Goal: Task Accomplishment & Management: Manage account settings

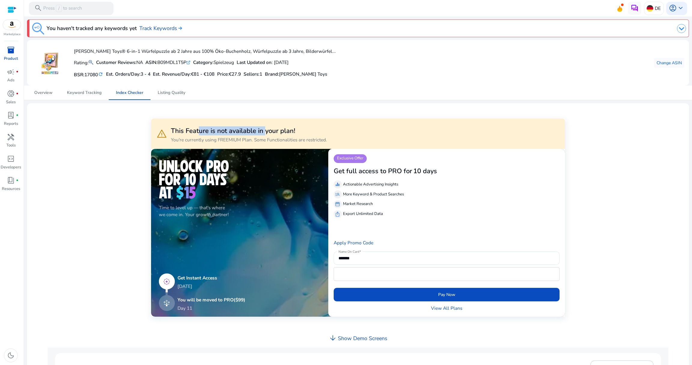
drag, startPoint x: 199, startPoint y: 128, endPoint x: 266, endPoint y: 128, distance: 66.4
click at [266, 128] on h3 "This Feature is not available in your plan!" at bounding box center [249, 131] width 156 height 8
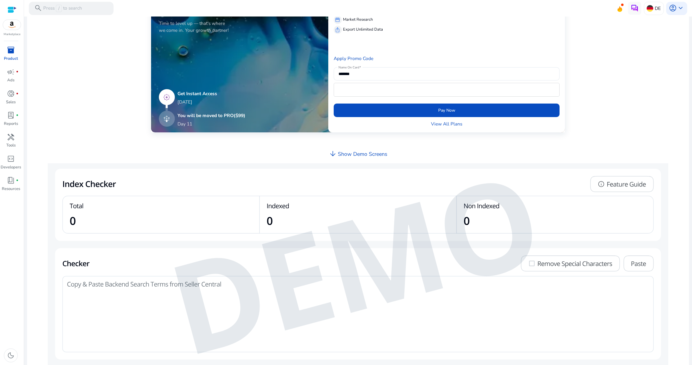
scroll to position [68, 0]
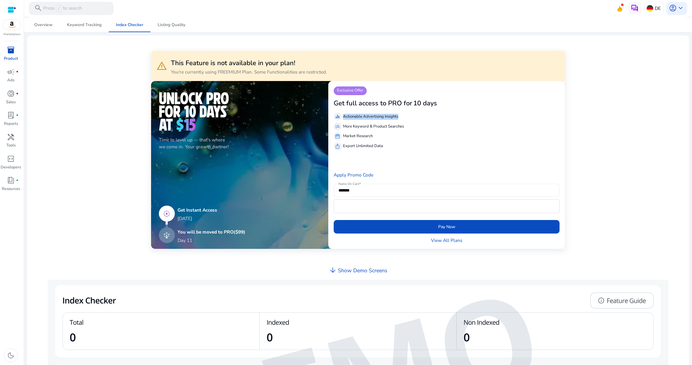
drag, startPoint x: 351, startPoint y: 116, endPoint x: 390, endPoint y: 120, distance: 39.0
click at [390, 120] on div "equalizer Actionable Advertising Insights manage_search More Keyword & Product …" at bounding box center [447, 130] width 226 height 40
click at [673, 7] on span "account_circle" at bounding box center [673, 8] width 8 height 8
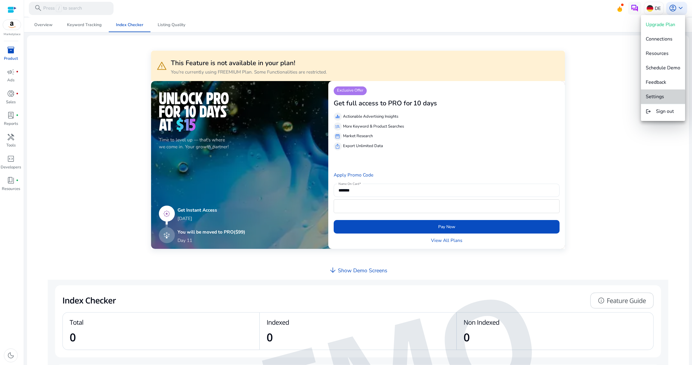
click at [661, 97] on span "Settings" at bounding box center [655, 96] width 18 height 7
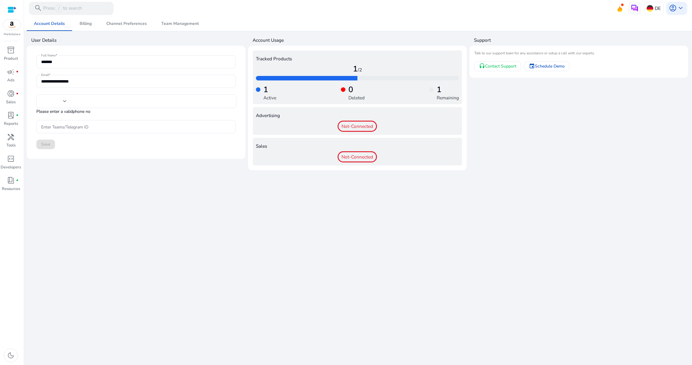
type input "***"
click at [13, 137] on span "handyman" at bounding box center [11, 137] width 8 height 8
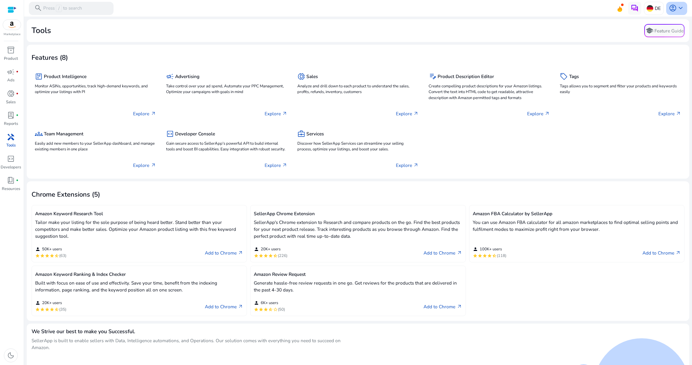
click at [672, 8] on span "account_circle" at bounding box center [673, 8] width 8 height 8
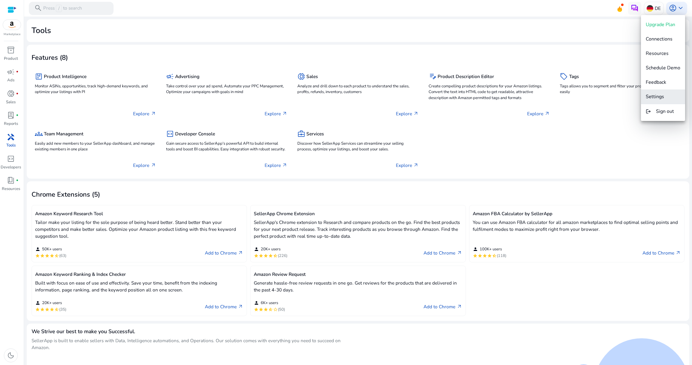
drag, startPoint x: 661, startPoint y: 82, endPoint x: 662, endPoint y: 90, distance: 8.8
click at [662, 90] on div "Upgrade Plan Connections Resources Schedule Demo Feedback Settings logout Sign …" at bounding box center [663, 68] width 44 height 106
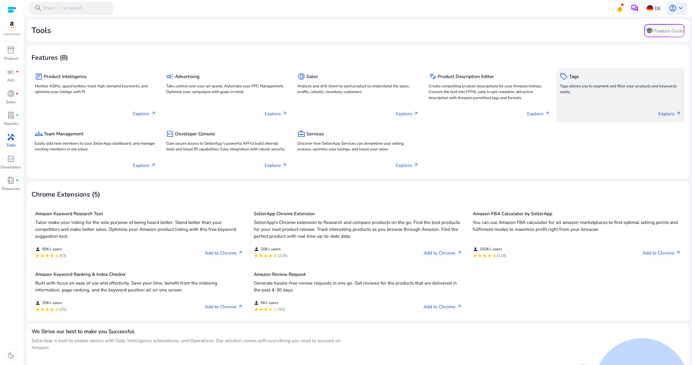
click at [663, 93] on p "Tags allows you to segment and filter your products and keywords easily" at bounding box center [620, 90] width 121 height 12
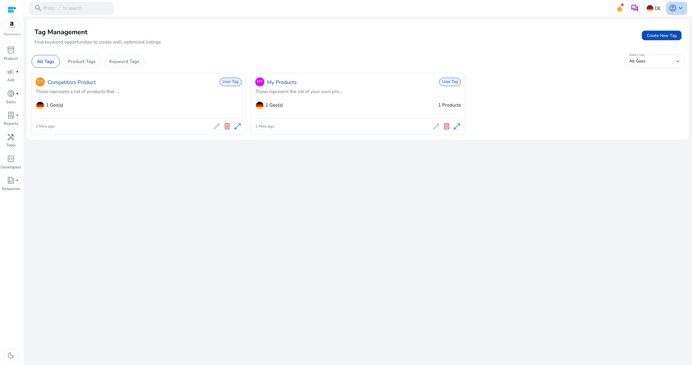
click at [677, 10] on span "keyboard_arrow_down" at bounding box center [681, 8] width 8 height 8
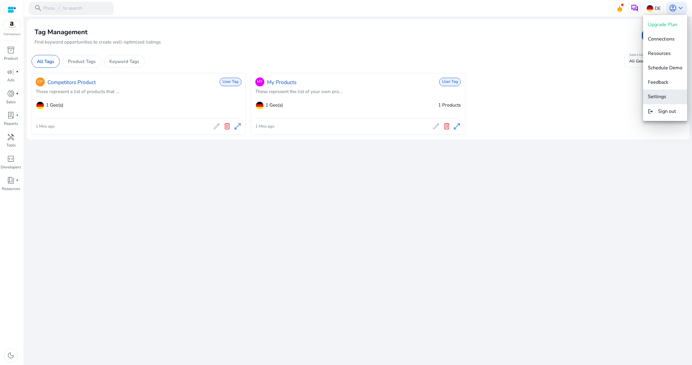
click at [662, 98] on span "Settings" at bounding box center [657, 96] width 18 height 7
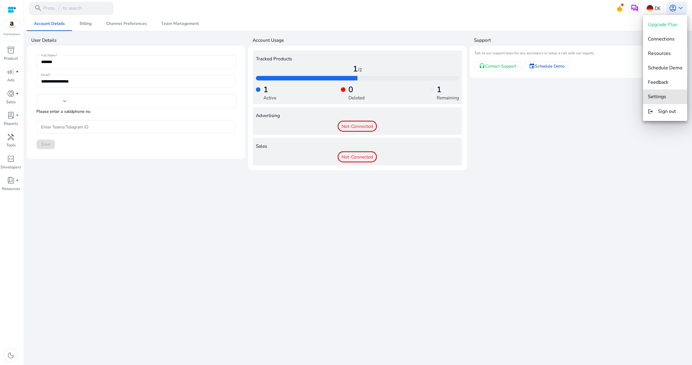
type input "***"
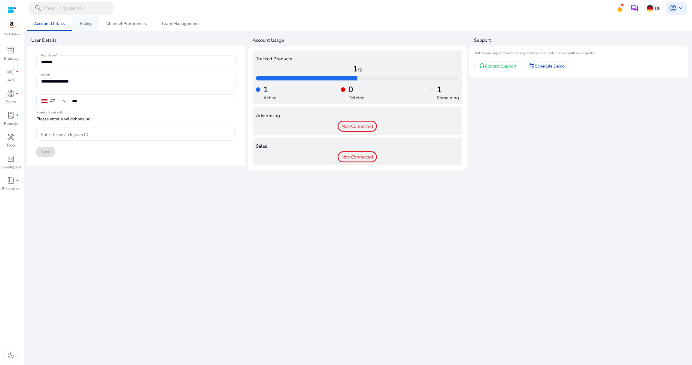
click at [88, 22] on span "Billing" at bounding box center [86, 24] width 12 height 4
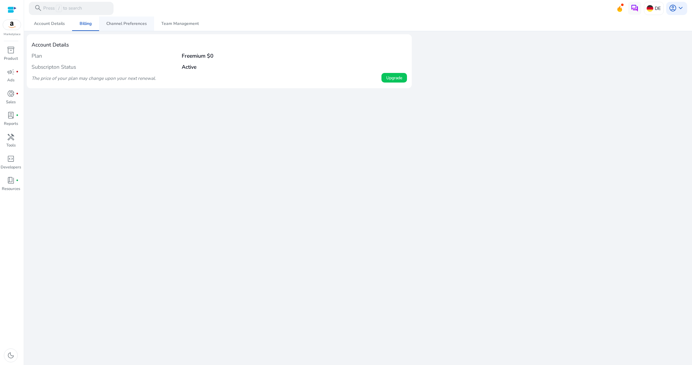
click at [121, 24] on span "Channel Preferences" at bounding box center [126, 24] width 41 height 4
